Goal: Check status: Check status

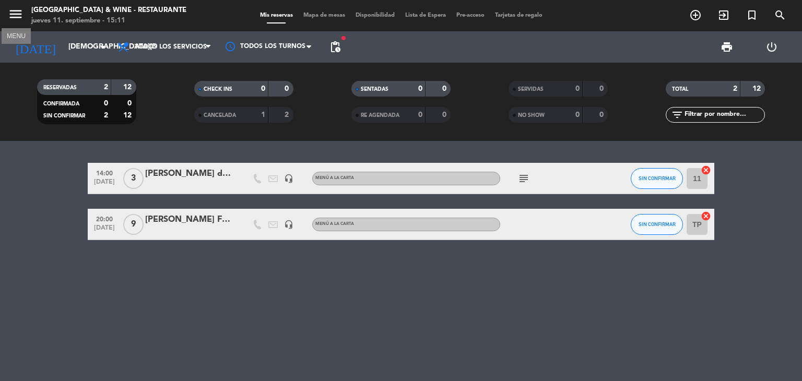
click at [16, 6] on icon "menu" at bounding box center [16, 14] width 16 height 16
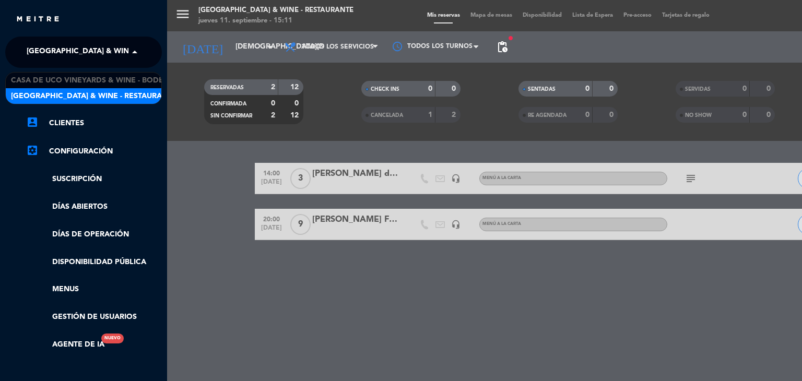
click at [103, 51] on span "[GEOGRAPHIC_DATA] & Wine - Restaurante" at bounding box center [110, 52] width 166 height 22
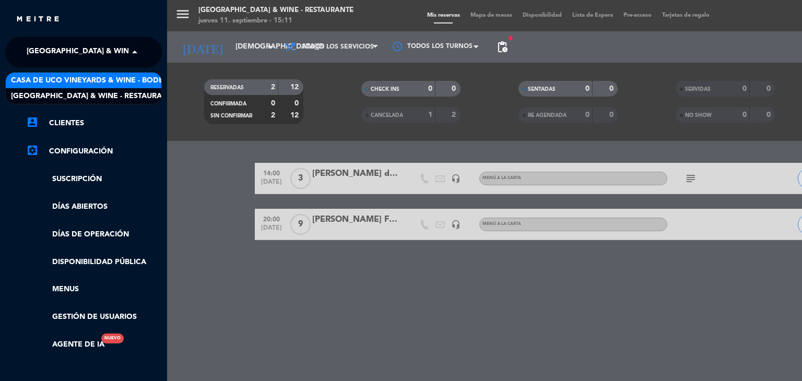
click at [107, 77] on span "Casa de Uco Vineyards & Wine - Bodega" at bounding box center [93, 81] width 164 height 12
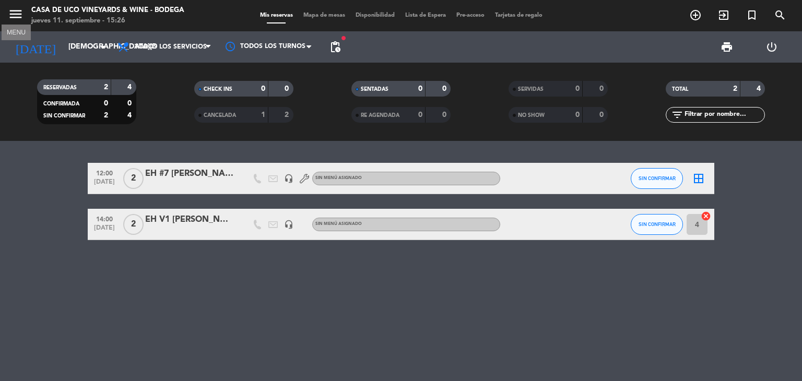
click at [10, 18] on icon "menu" at bounding box center [16, 14] width 16 height 16
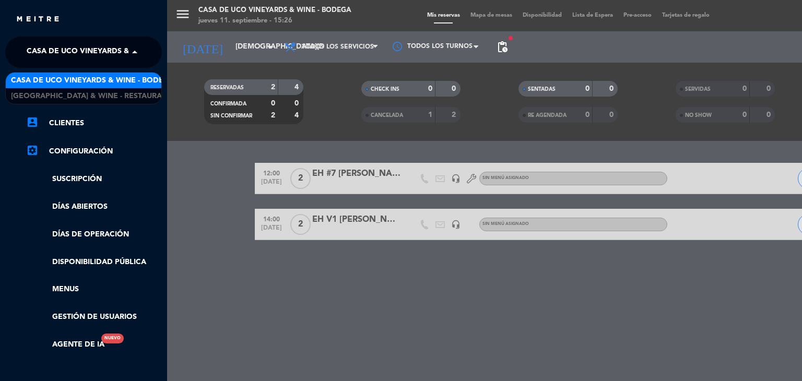
click at [90, 52] on span "Casa de Uco Vineyards & Wine - Bodega" at bounding box center [109, 52] width 164 height 22
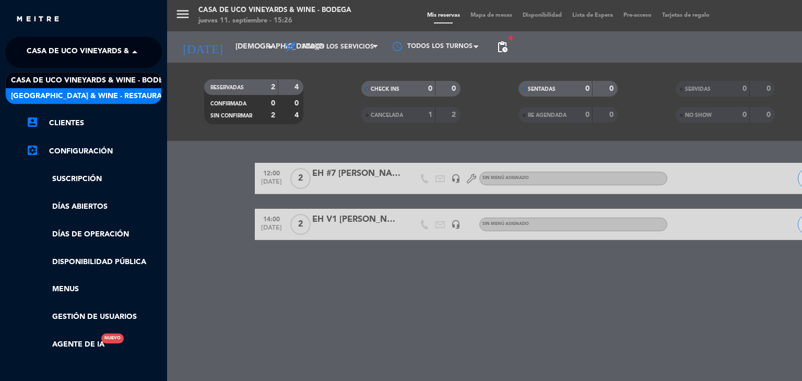
click at [98, 97] on span "[GEOGRAPHIC_DATA] & Wine - Restaurante" at bounding box center [94, 96] width 166 height 12
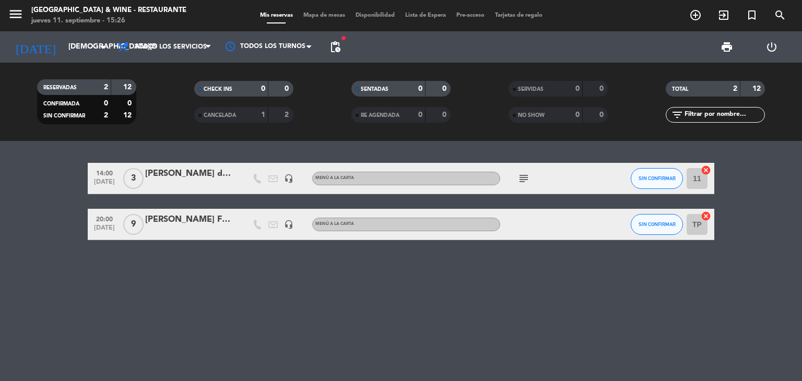
click at [519, 174] on icon "subject" at bounding box center [524, 178] width 13 height 13
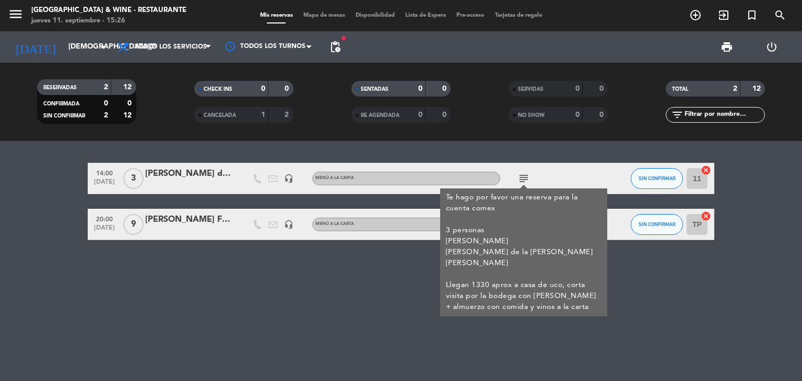
click at [519, 174] on icon "subject" at bounding box center [524, 178] width 13 height 13
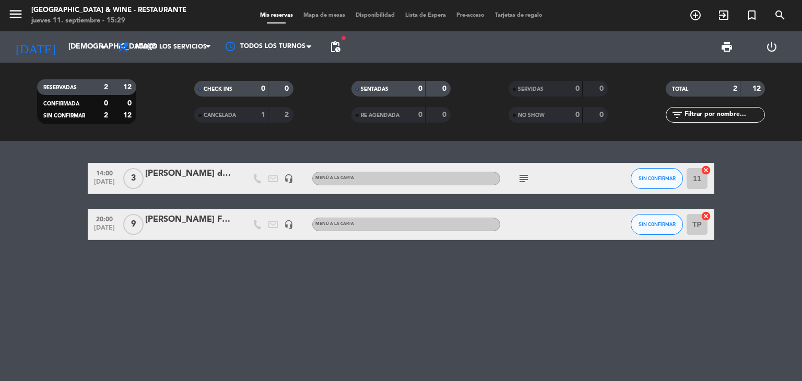
click at [523, 175] on icon "subject" at bounding box center [524, 178] width 13 height 13
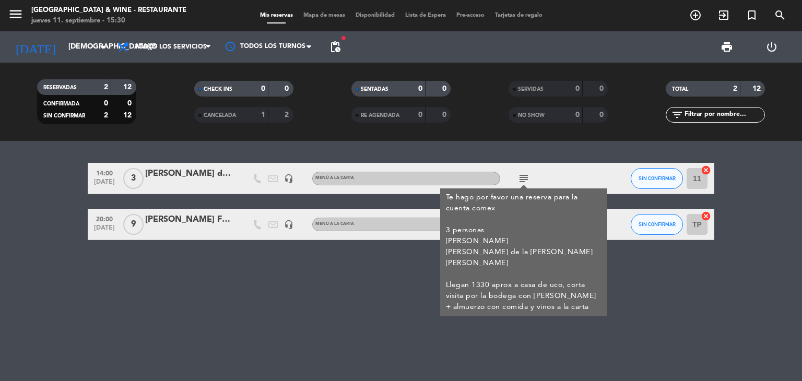
click at [705, 337] on div "14:00 [DATE] 3 [PERSON_NAME] de la [PERSON_NAME] [PERSON_NAME] headset_mic MENÚ…" at bounding box center [401, 261] width 802 height 240
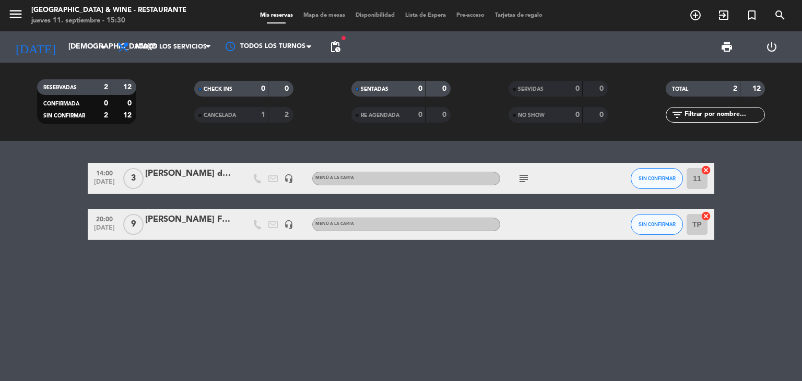
click at [523, 182] on icon "subject" at bounding box center [524, 178] width 13 height 13
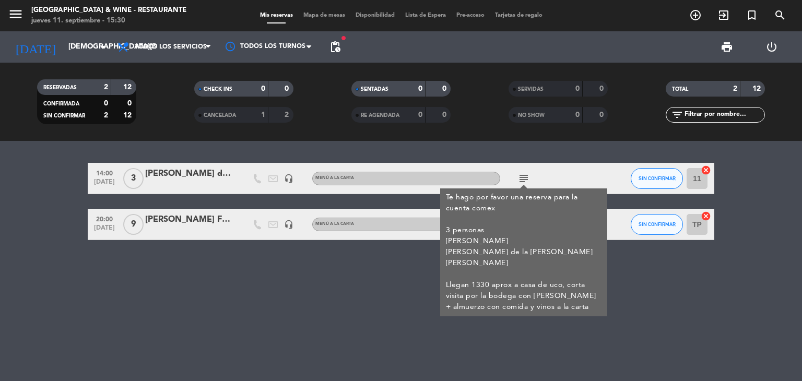
click at [169, 138] on div "RESERVADAS 2 12 CONFIRMADA 0 0 SIN CONFIRMAR 2 12 CHECK INS 0 0 CANCELADA 1 2 S…" at bounding box center [401, 102] width 802 height 78
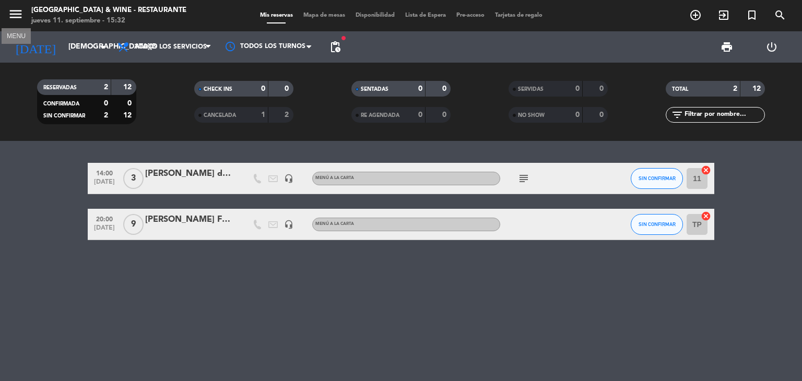
click at [15, 11] on icon "menu" at bounding box center [16, 14] width 16 height 16
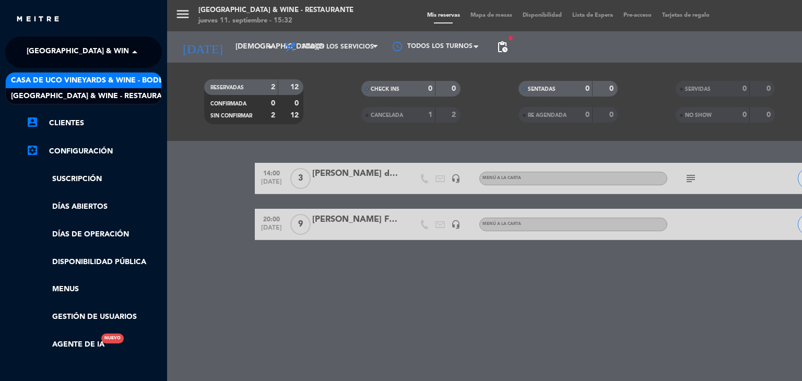
drag, startPoint x: 92, startPoint y: 49, endPoint x: 97, endPoint y: 75, distance: 26.0
click at [97, 68] on ng-select "× [GEOGRAPHIC_DATA] & Wine - Restaurante × [GEOGRAPHIC_DATA] & Wine - Bodega [G…" at bounding box center [83, 52] width 157 height 31
click at [97, 75] on span "Casa de Uco Vineyards & Wine - Bodega" at bounding box center [93, 81] width 164 height 12
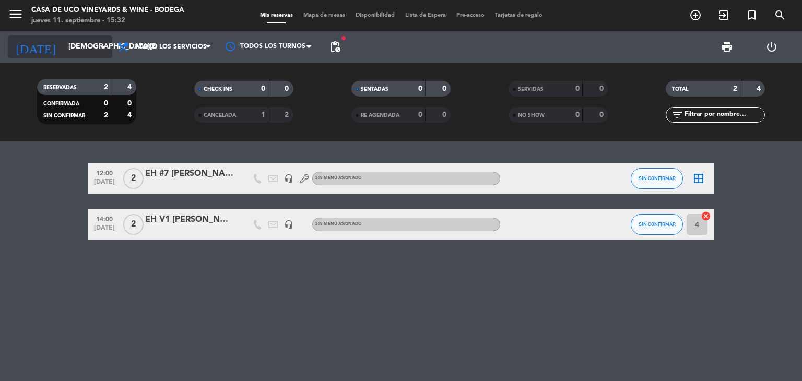
click at [76, 43] on input "[DEMOGRAPHIC_DATA][DATE]" at bounding box center [112, 47] width 99 height 19
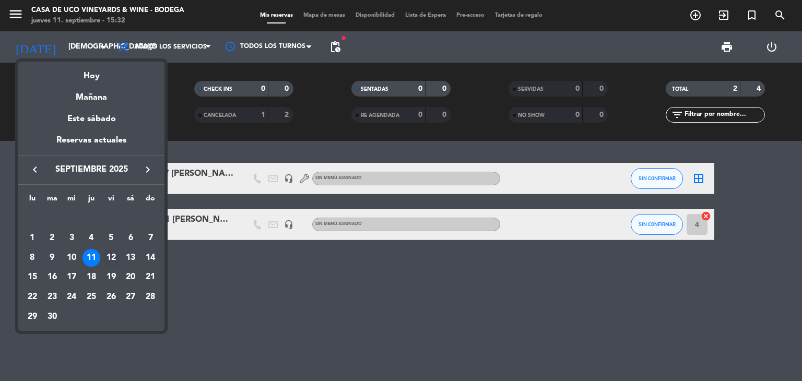
click at [111, 258] on div "12" at bounding box center [111, 258] width 18 height 18
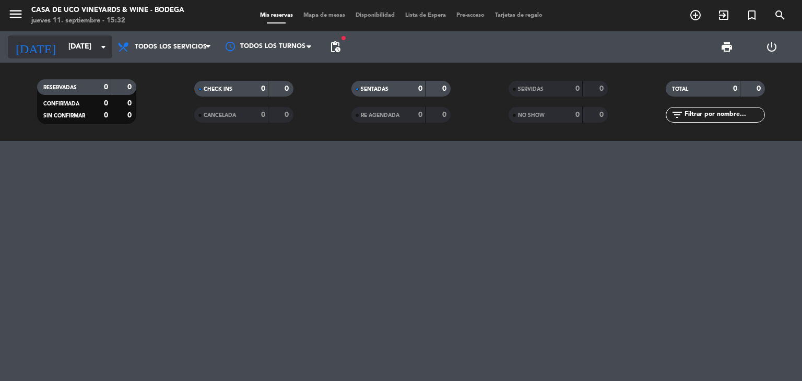
click at [106, 40] on input "[DATE]" at bounding box center [112, 47] width 99 height 19
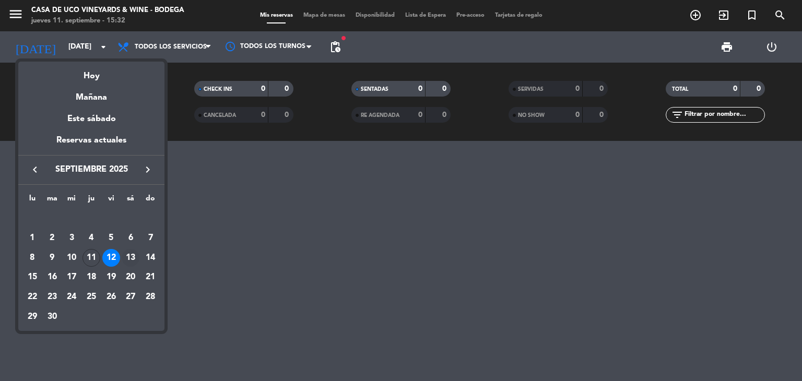
click at [127, 258] on div "13" at bounding box center [131, 258] width 18 height 18
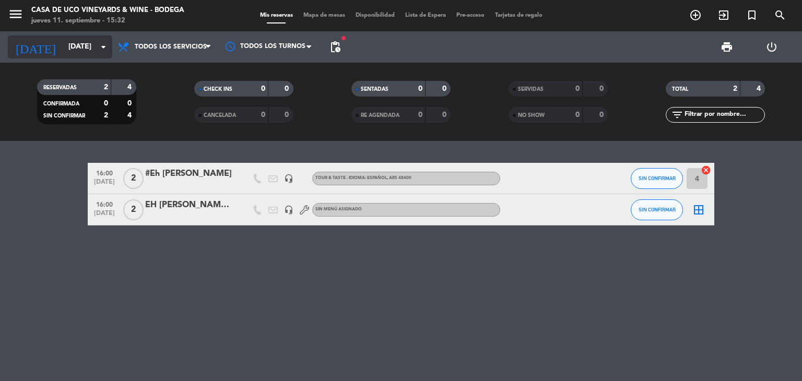
click at [83, 53] on input "[DATE]" at bounding box center [112, 47] width 99 height 19
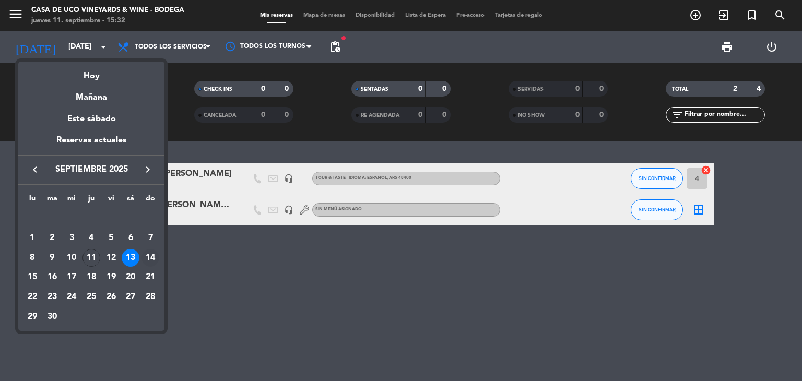
click at [146, 262] on div "14" at bounding box center [151, 258] width 18 height 18
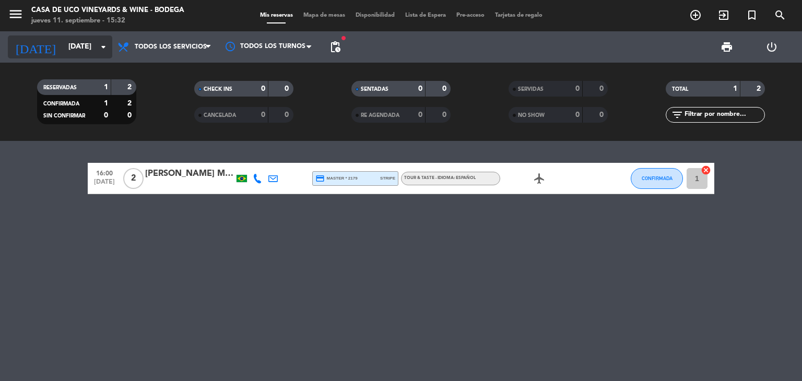
click at [82, 48] on input "[DATE]" at bounding box center [112, 47] width 99 height 19
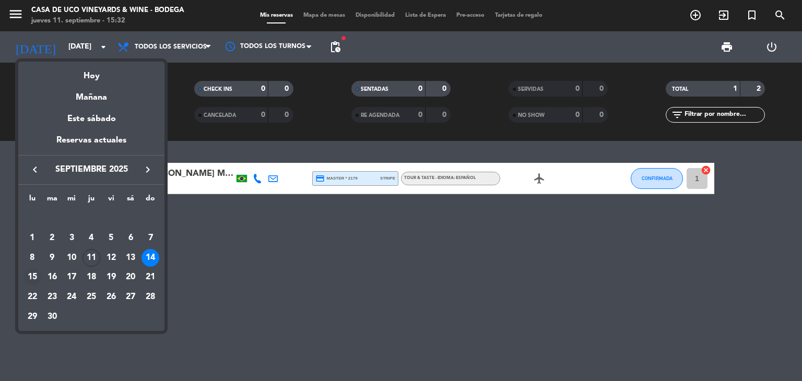
click at [30, 277] on div "15" at bounding box center [33, 277] width 18 height 18
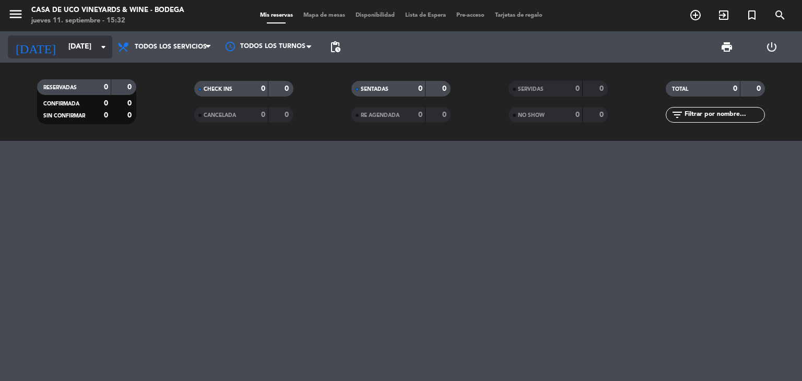
click at [73, 45] on input "[DATE]" at bounding box center [112, 47] width 99 height 19
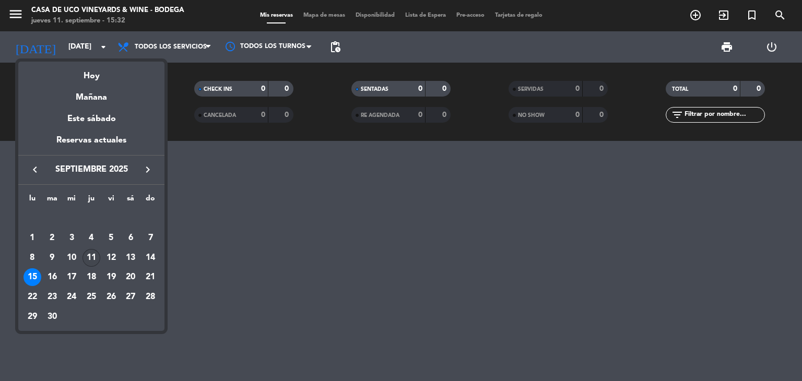
click at [94, 253] on div "11" at bounding box center [92, 258] width 18 height 18
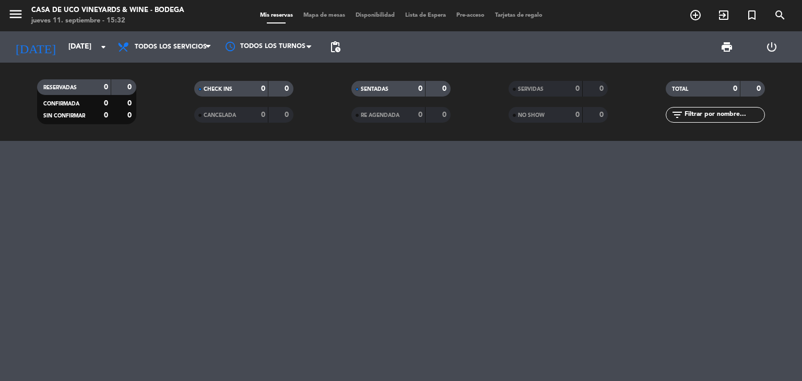
type input "[DEMOGRAPHIC_DATA][DATE]"
